Goal: Find specific page/section: Find specific page/section

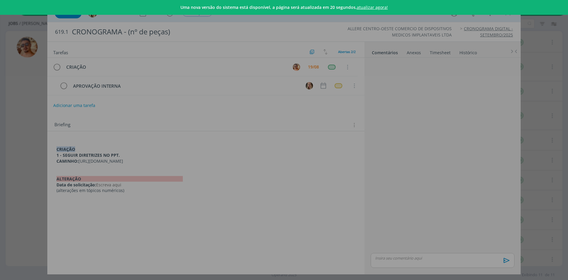
click at [517, 26] on div "Uma nova versão do sistema está disponível, a página será atualizada em 20 segu…" at bounding box center [284, 140] width 568 height 280
click at [487, 115] on div "Uma nova versão do sistema está disponível, a página será atualizada em 18 segu…" at bounding box center [284, 140] width 568 height 280
click at [369, 3] on div "Uma nova versão do sistema está disponível, a página será atualizada em 17 segu…" at bounding box center [284, 7] width 568 height 15
click at [371, 8] on link "atualizar agora!" at bounding box center [372, 7] width 31 height 6
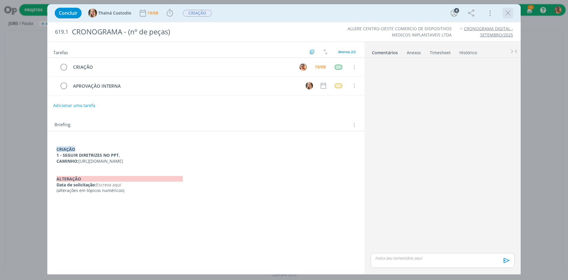
click at [510, 11] on icon "dialog" at bounding box center [508, 13] width 9 height 9
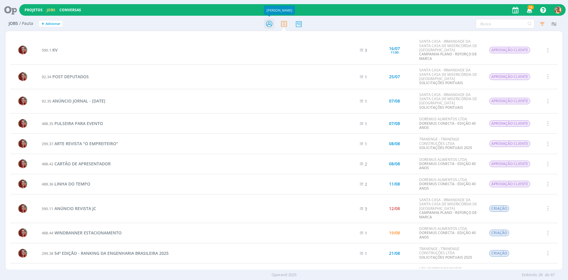
click at [271, 21] on icon at bounding box center [269, 24] width 11 height 12
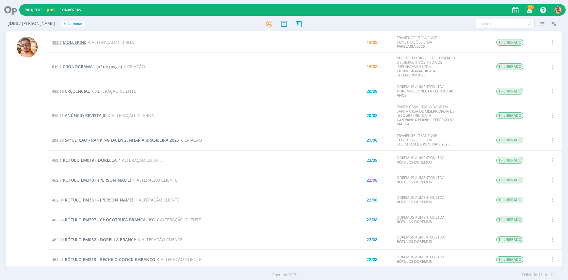
click at [66, 42] on span "MOLESKINE" at bounding box center [75, 42] width 24 height 6
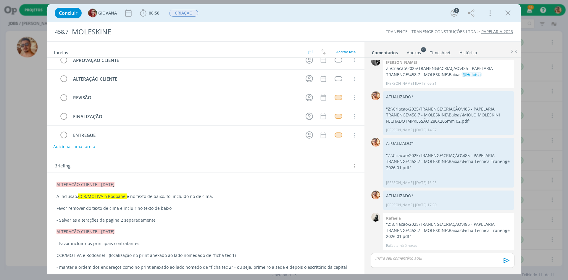
scroll to position [30, 0]
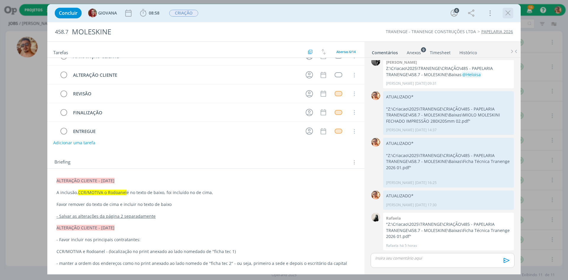
click at [512, 15] on icon "dialog" at bounding box center [508, 13] width 9 height 9
